Goal: Task Accomplishment & Management: Use online tool/utility

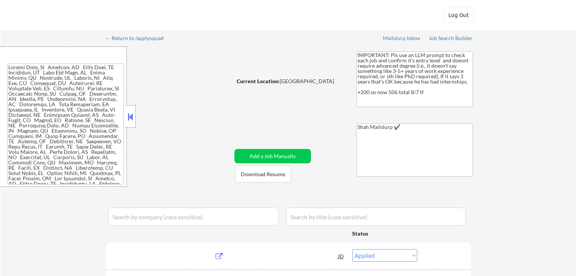
select select ""applied""
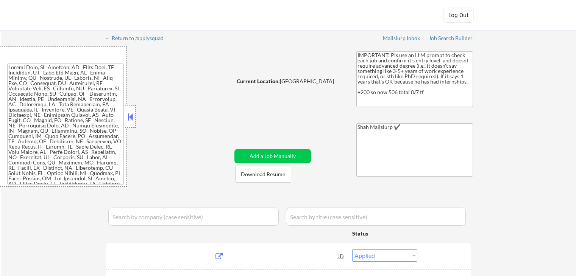
select select ""applied""
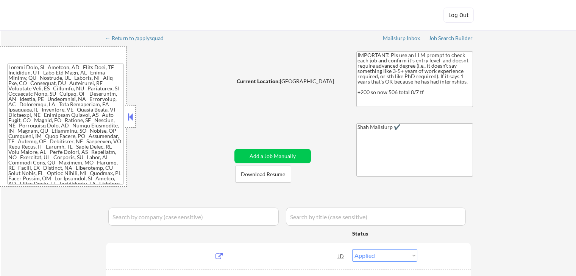
select select ""applied""
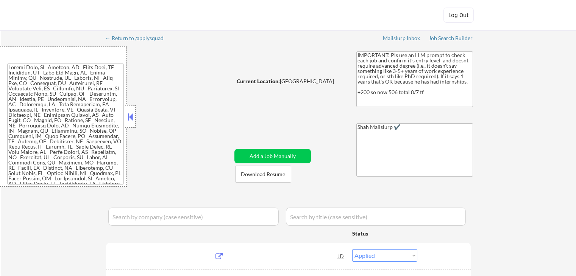
select select ""applied""
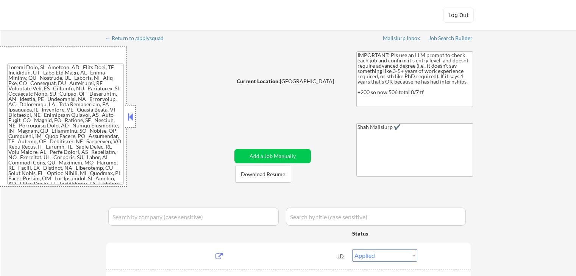
select select ""applied""
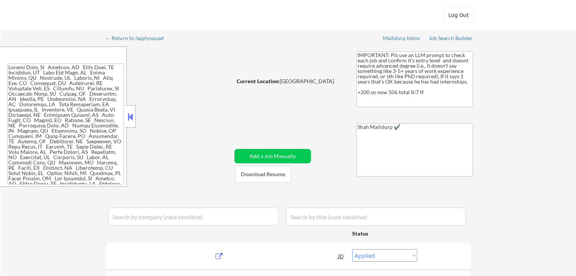
select select ""applied""
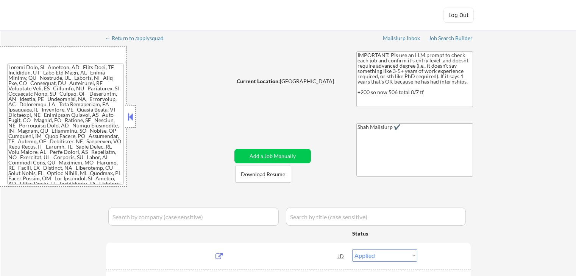
select select ""applied""
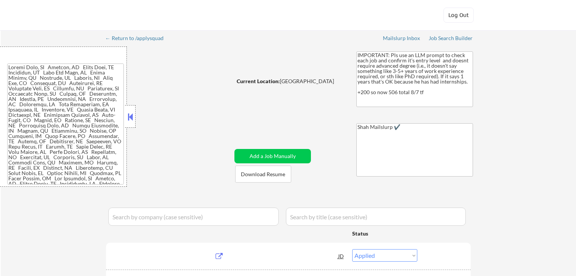
select select ""applied""
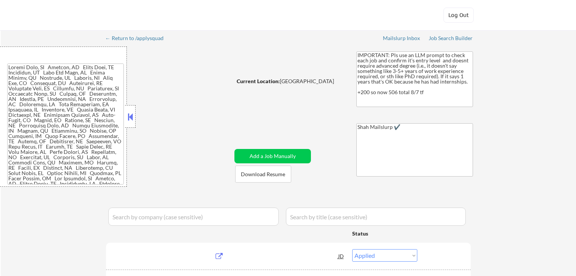
select select ""applied""
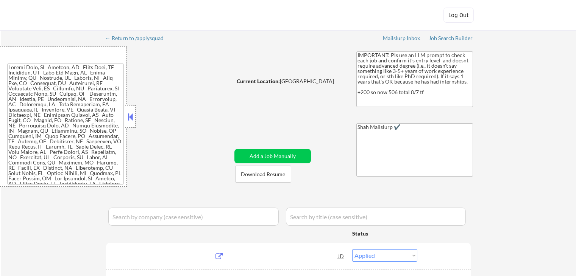
select select ""applied""
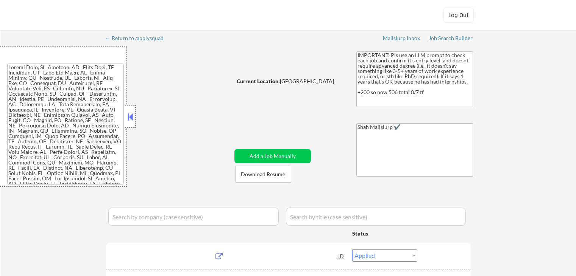
select select ""applied""
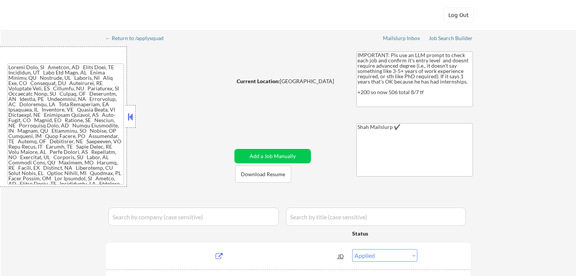
select select ""applied""
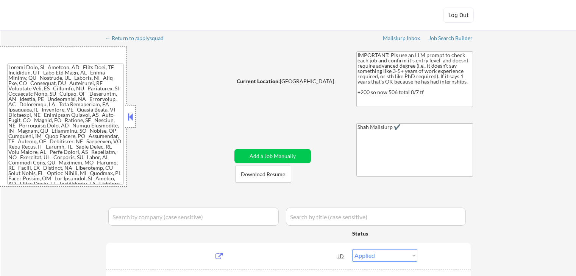
select select ""applied""
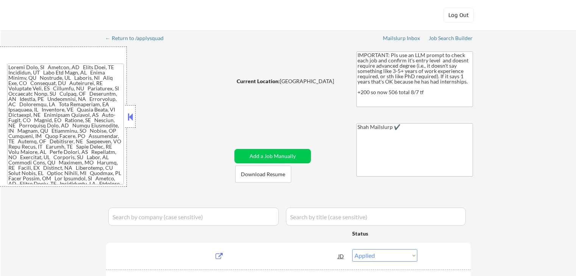
select select ""applied""
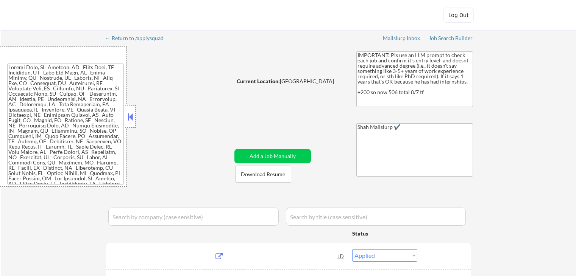
select select ""applied""
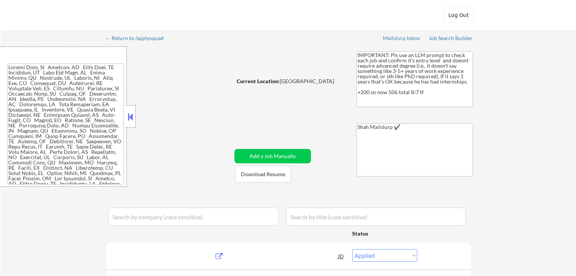
select select ""applied""
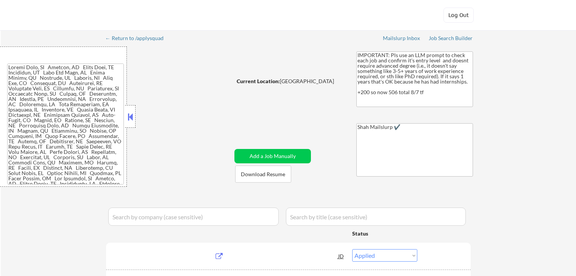
select select ""applied""
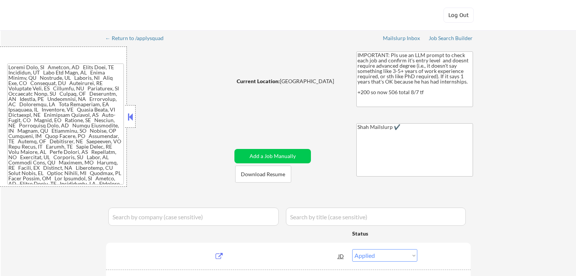
select select ""applied""
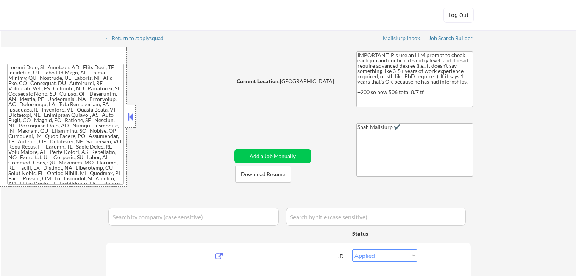
select select ""applied""
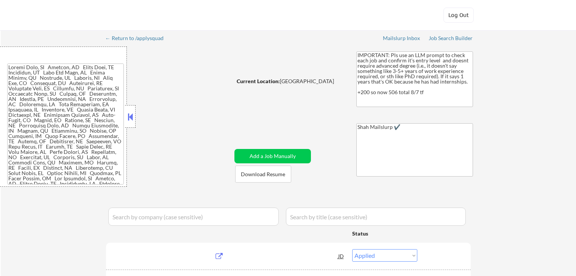
select select ""applied""
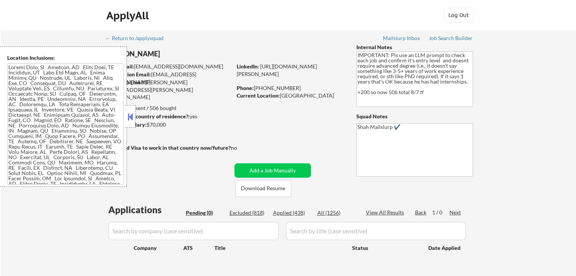
click at [132, 119] on button at bounding box center [130, 116] width 8 height 11
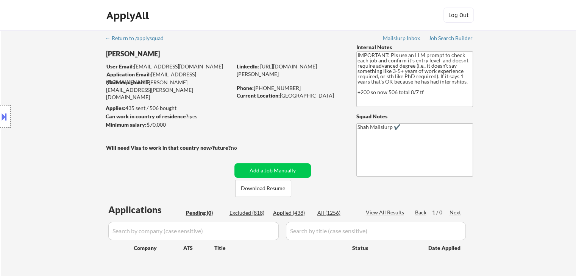
click at [555, 82] on div "← Return to /applysquad Mailslurp Inbox Job Search Builder [PERSON_NAME] User E…" at bounding box center [288, 160] width 575 height 260
